Goal: Task Accomplishment & Management: Use online tool/utility

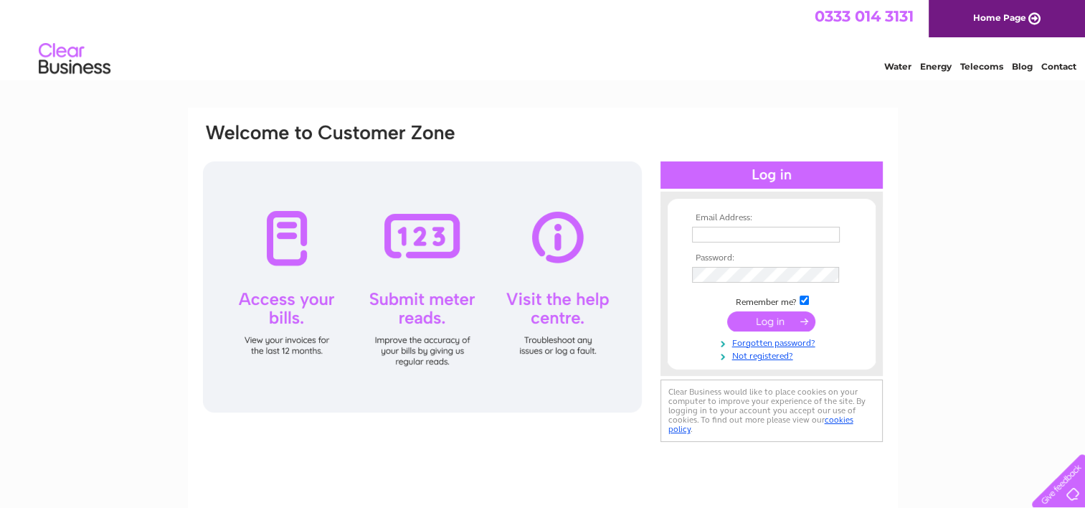
type input "[PERSON_NAME][EMAIL_ADDRESS][DOMAIN_NAME]"
click at [764, 315] on input "submit" at bounding box center [771, 321] width 88 height 20
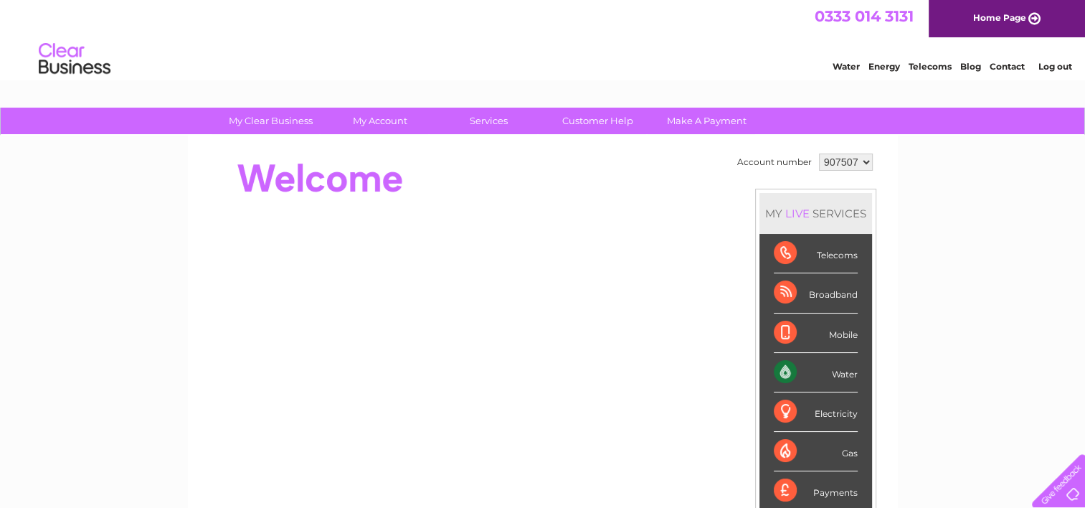
click at [837, 367] on div "Water" at bounding box center [815, 372] width 84 height 39
click at [779, 366] on div "Water" at bounding box center [815, 372] width 84 height 39
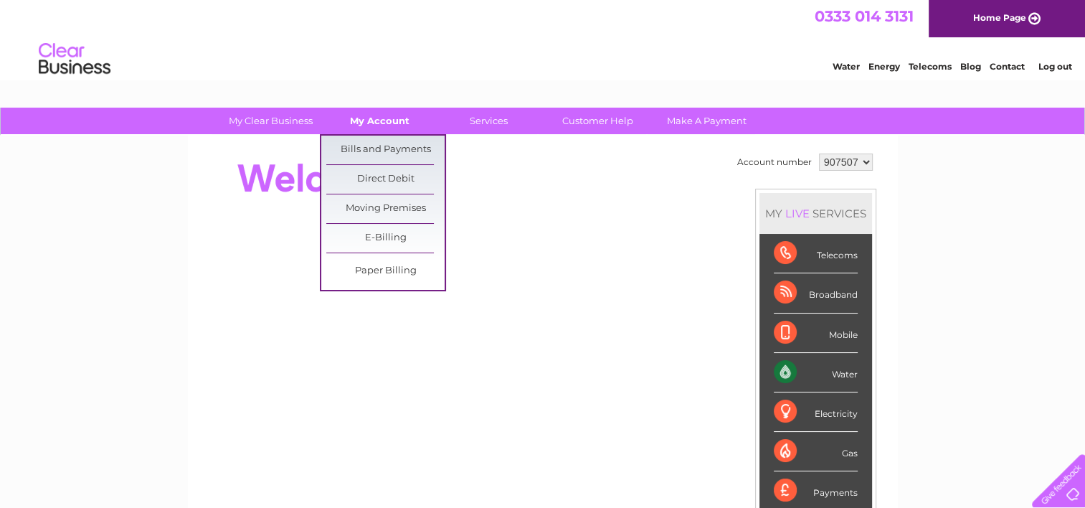
click at [386, 119] on link "My Account" at bounding box center [379, 121] width 118 height 27
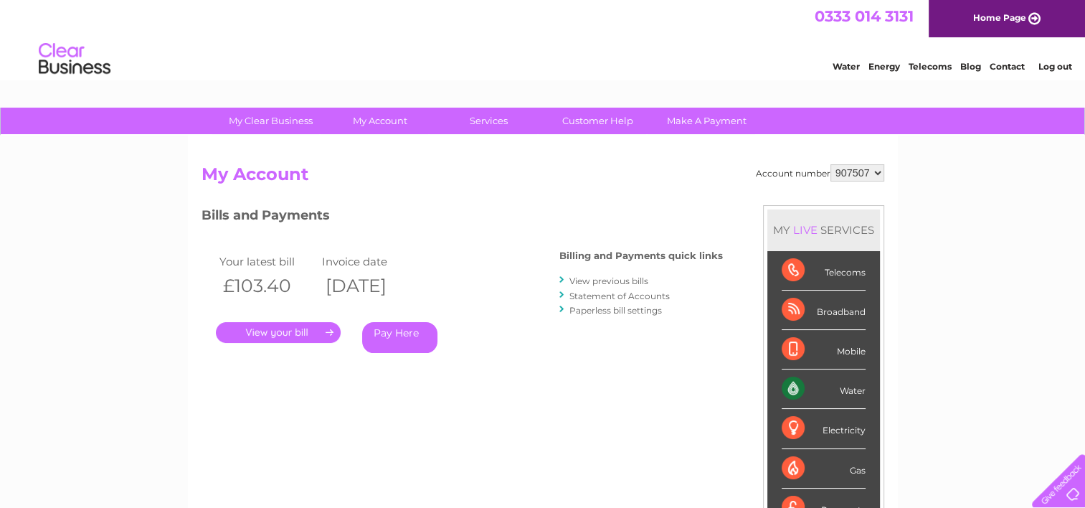
click at [834, 389] on div "Water" at bounding box center [823, 388] width 84 height 39
click at [854, 387] on div "Water" at bounding box center [823, 388] width 84 height 39
drag, startPoint x: 854, startPoint y: 387, endPoint x: 786, endPoint y: 376, distance: 69.8
click at [786, 376] on div "Water" at bounding box center [823, 388] width 84 height 39
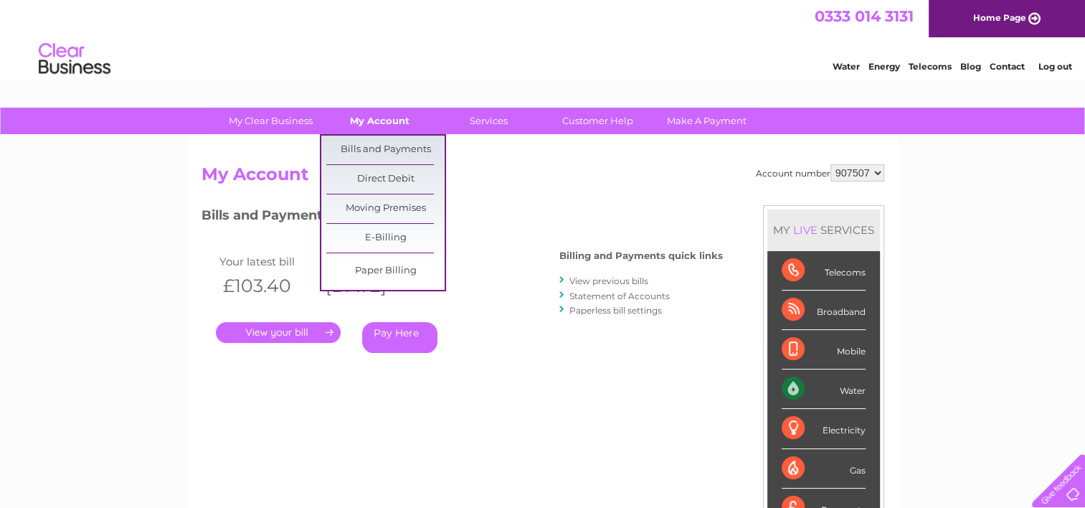
click at [381, 119] on link "My Account" at bounding box center [379, 121] width 118 height 27
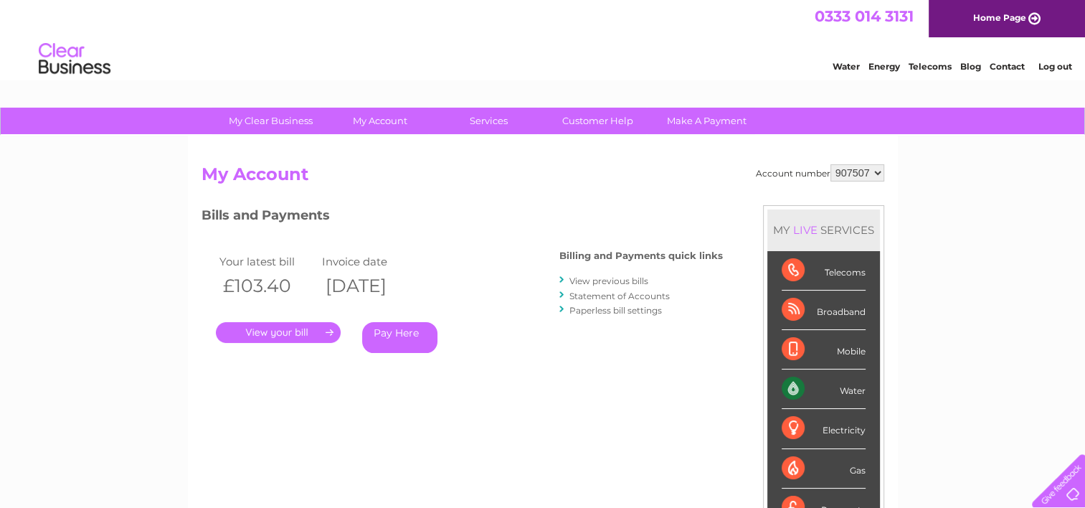
drag, startPoint x: 0, startPoint y: 0, endPoint x: 485, endPoint y: 120, distance: 499.3
click at [485, 120] on link "Services" at bounding box center [488, 121] width 118 height 27
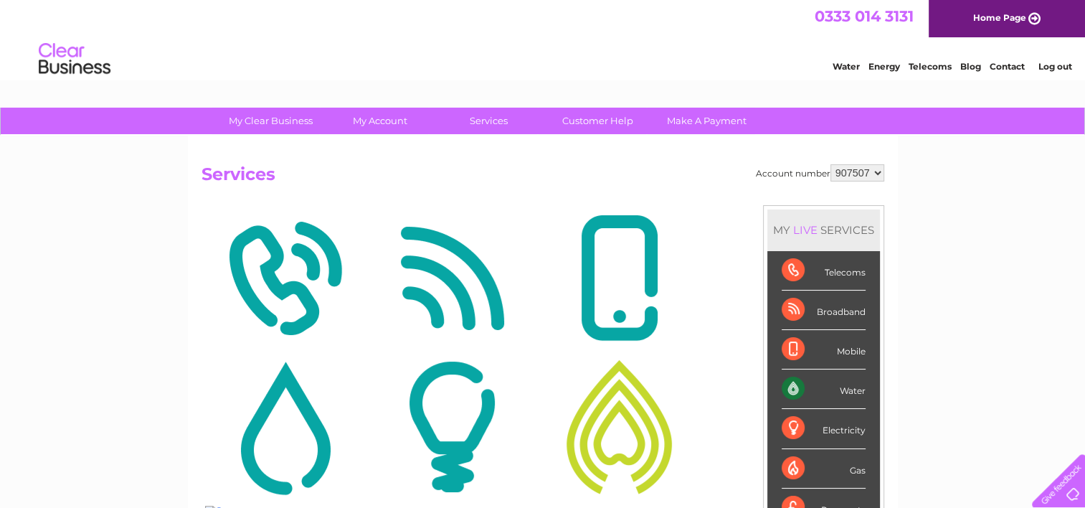
click at [485, 120] on link "Services" at bounding box center [488, 121] width 118 height 27
click at [842, 387] on div "Water" at bounding box center [823, 388] width 84 height 39
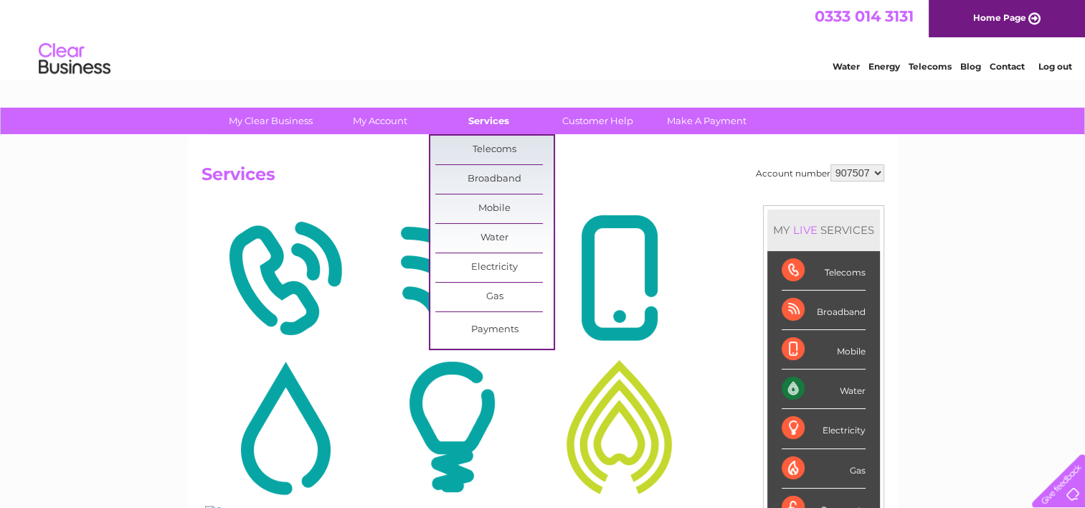
click at [495, 123] on link "Services" at bounding box center [488, 121] width 118 height 27
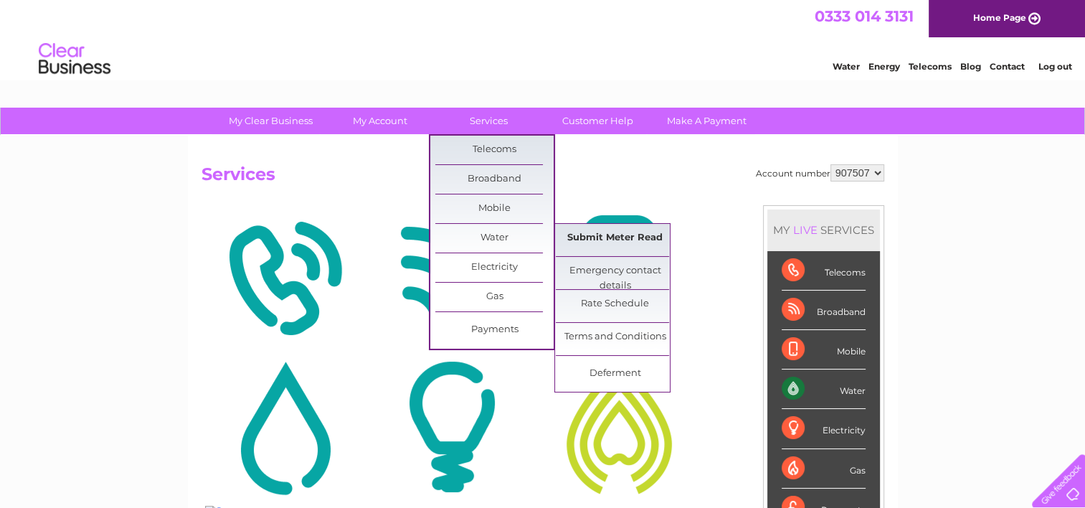
click at [611, 235] on link "Submit Meter Read" at bounding box center [615, 238] width 118 height 29
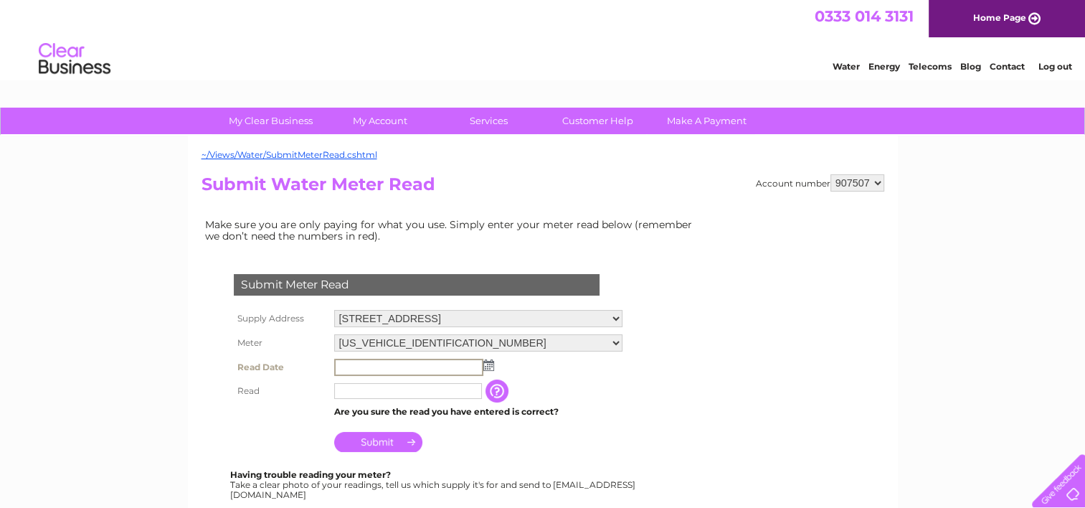
click at [355, 366] on input "text" at bounding box center [408, 366] width 149 height 17
click at [487, 364] on img at bounding box center [487, 363] width 11 height 11
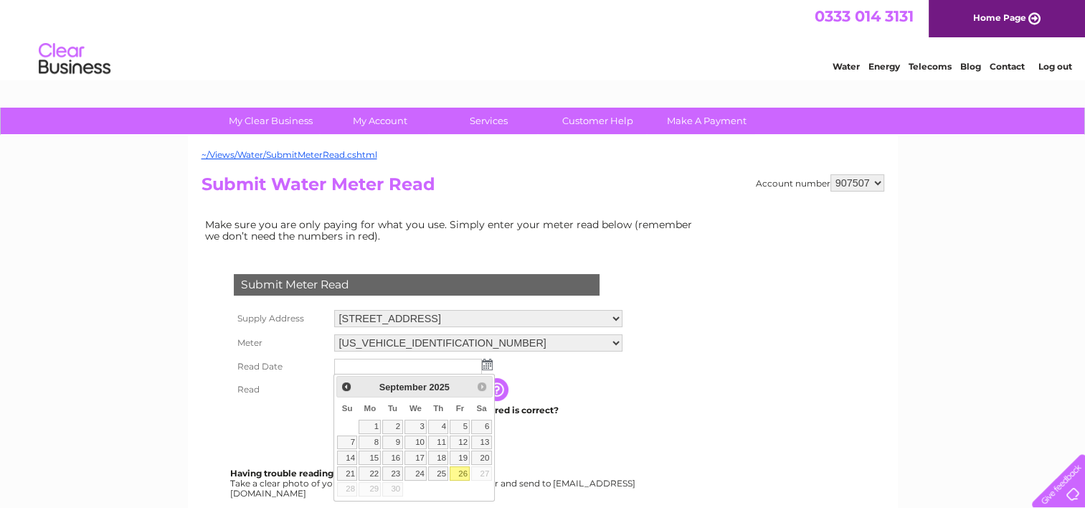
click at [464, 474] on link "26" at bounding box center [459, 473] width 20 height 14
type input "[DATE]"
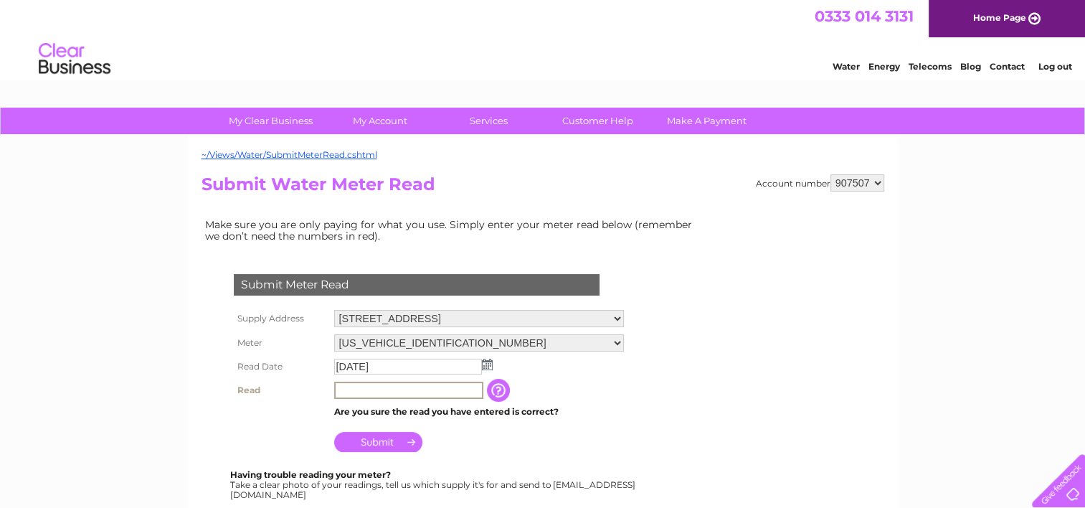
click at [356, 388] on input "text" at bounding box center [408, 389] width 149 height 17
type input "1094"
click at [374, 435] on input "Submit" at bounding box center [378, 440] width 88 height 20
